Goal: Find contact information: Obtain details needed to contact an individual or organization

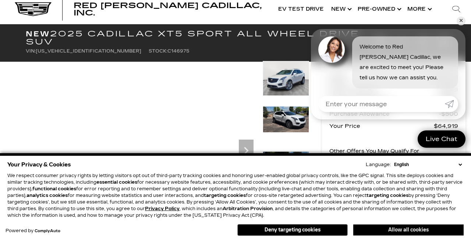
click at [400, 235] on button "Allow all cookies" at bounding box center [408, 230] width 110 height 11
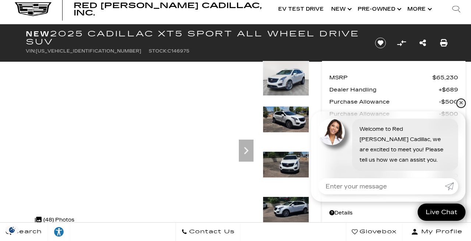
click at [462, 102] on link "✕" at bounding box center [461, 103] width 9 height 9
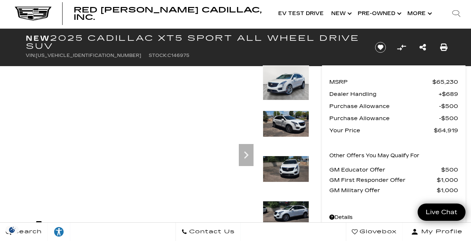
scroll to position [10, 0]
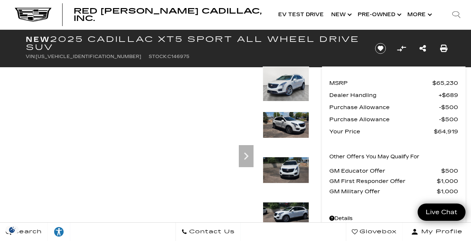
click at [290, 177] on img at bounding box center [286, 170] width 46 height 26
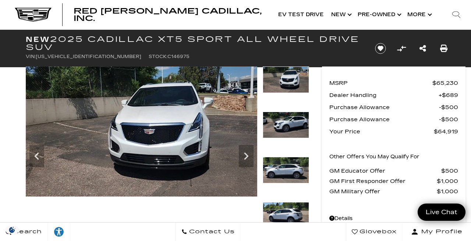
click at [291, 173] on img at bounding box center [286, 170] width 46 height 26
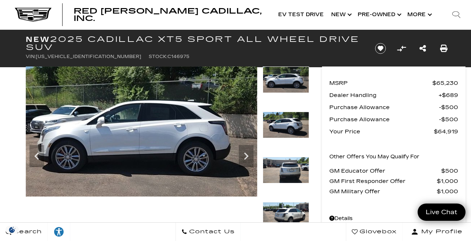
click at [287, 207] on img at bounding box center [286, 215] width 46 height 26
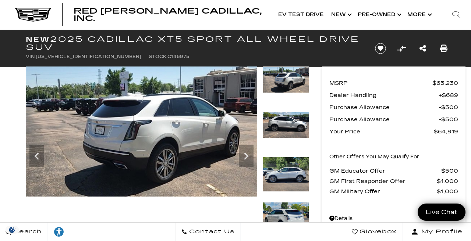
click at [288, 212] on img at bounding box center [286, 219] width 46 height 35
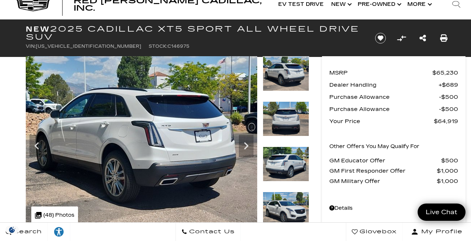
scroll to position [22, 0]
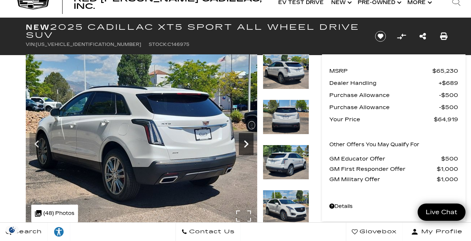
click at [248, 139] on icon "Next" at bounding box center [246, 144] width 15 height 15
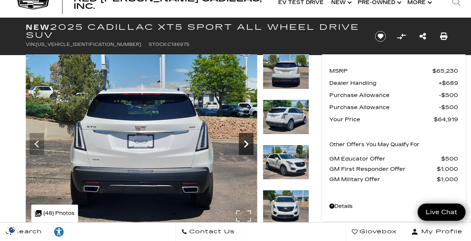
click at [248, 139] on icon "Next" at bounding box center [246, 144] width 15 height 15
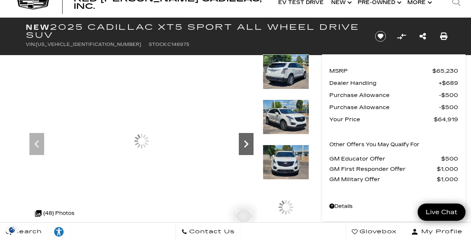
click at [248, 139] on icon "Next" at bounding box center [246, 144] width 15 height 15
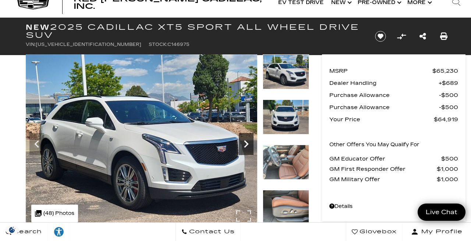
click at [248, 139] on icon "Next" at bounding box center [246, 144] width 15 height 15
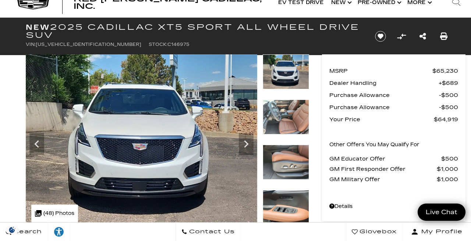
click at [297, 119] on img at bounding box center [286, 117] width 46 height 35
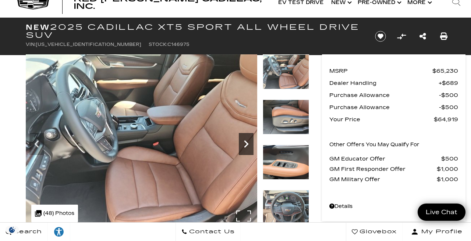
click at [249, 146] on icon "Next" at bounding box center [246, 144] width 15 height 15
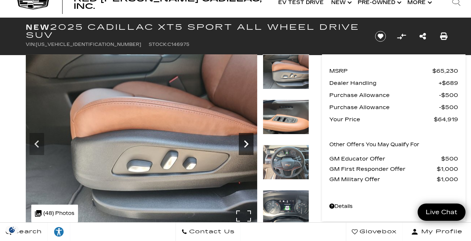
click at [249, 146] on icon "Next" at bounding box center [246, 144] width 15 height 15
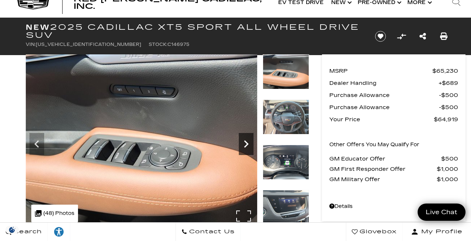
click at [249, 146] on icon "Next" at bounding box center [246, 144] width 15 height 15
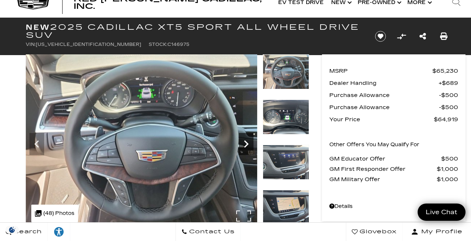
click at [249, 145] on icon "Next" at bounding box center [246, 144] width 15 height 15
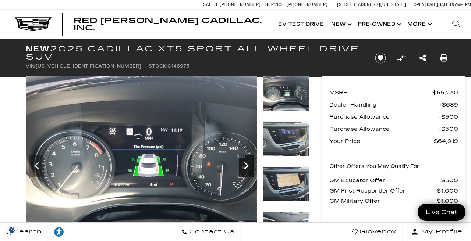
scroll to position [0, 0]
click at [246, 167] on icon "Next" at bounding box center [246, 166] width 15 height 15
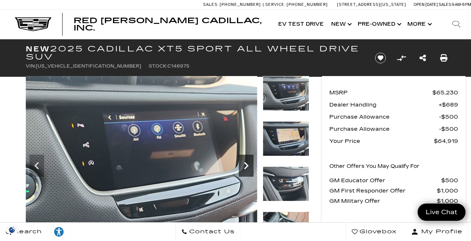
click at [246, 167] on icon "Next" at bounding box center [246, 166] width 15 height 15
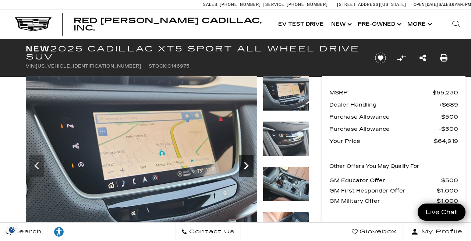
click at [246, 167] on icon "Next" at bounding box center [246, 166] width 15 height 15
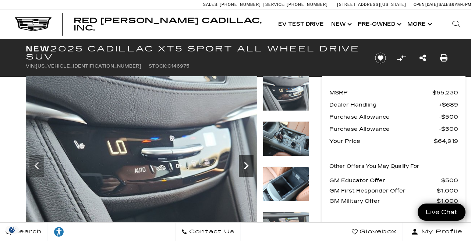
click at [246, 167] on icon "Next" at bounding box center [246, 166] width 15 height 15
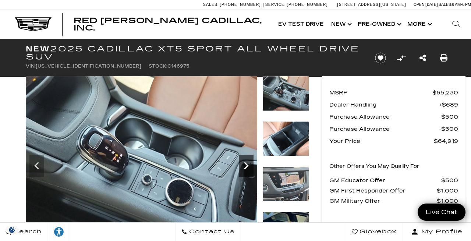
click at [248, 166] on icon "Next" at bounding box center [246, 165] width 4 height 7
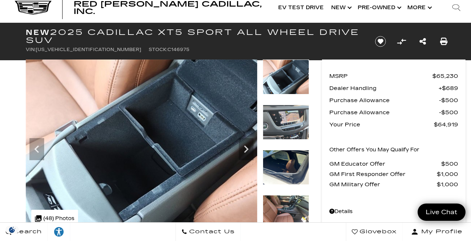
scroll to position [16, 0]
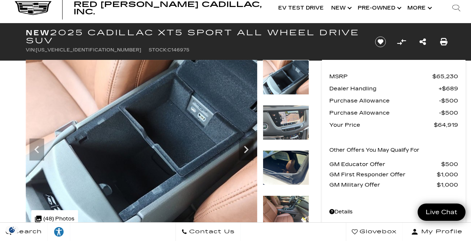
click at [219, 232] on span "Contact Us" at bounding box center [210, 232] width 47 height 10
click at [197, 233] on span "Contact Us" at bounding box center [210, 232] width 47 height 10
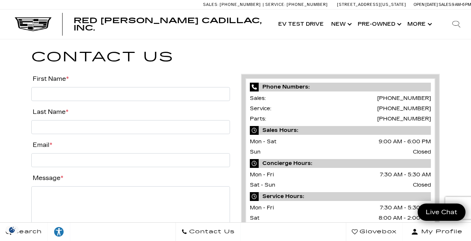
scroll to position [5, 0]
